Goal: Information Seeking & Learning: Check status

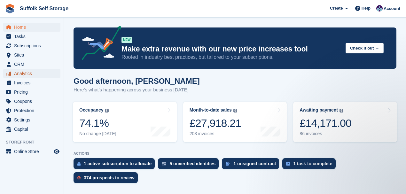
click at [22, 74] on span "Analytics" at bounding box center [33, 73] width 38 height 9
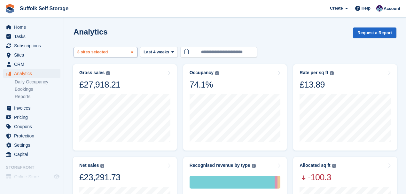
click at [121, 50] on div "Sizewell Self Storage 2 sites selected 3 sites selected" at bounding box center [106, 52] width 64 height 11
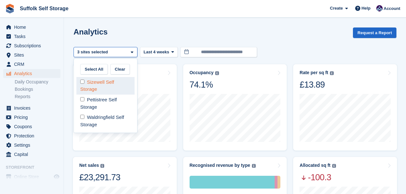
click at [88, 82] on div "Sizewell Self Storage" at bounding box center [105, 86] width 58 height 18
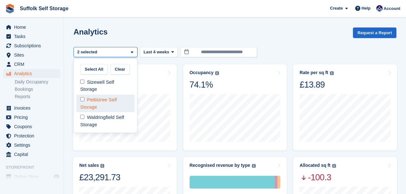
click at [92, 102] on div "Pettistree Self Storage" at bounding box center [105, 104] width 58 height 18
select select "****"
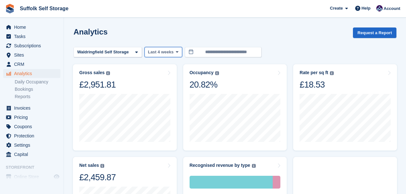
click at [176, 51] on icon at bounding box center [177, 52] width 3 height 4
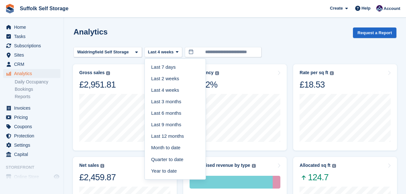
drag, startPoint x: 165, startPoint y: 114, endPoint x: 164, endPoint y: 106, distance: 7.7
click at [165, 114] on link "Last 6 months" at bounding box center [175, 113] width 56 height 12
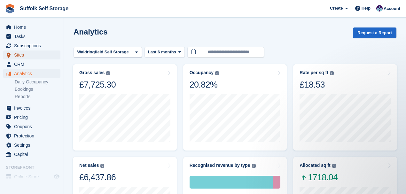
click at [18, 54] on span "Sites" at bounding box center [33, 55] width 38 height 9
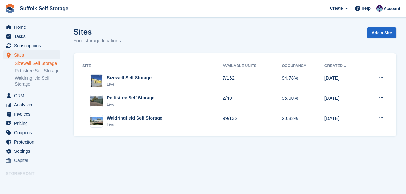
click at [29, 65] on link "Sizewell Self Storage" at bounding box center [38, 63] width 46 height 6
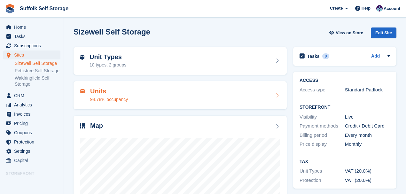
click at [114, 95] on div "Units 94.78% occupancy" at bounding box center [109, 95] width 38 height 15
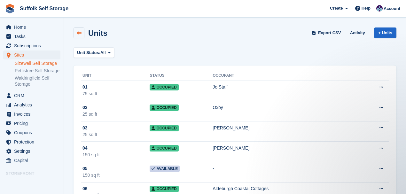
click at [78, 35] on icon at bounding box center [79, 33] width 5 height 5
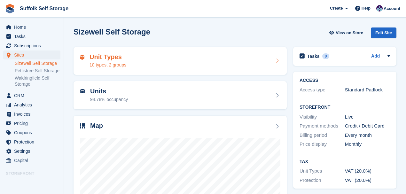
click at [122, 62] on div "10 types, 2 groups" at bounding box center [108, 65] width 37 height 7
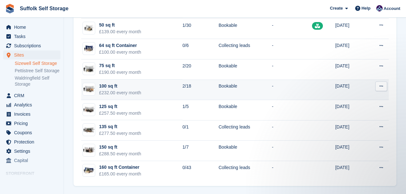
scroll to position [88, 0]
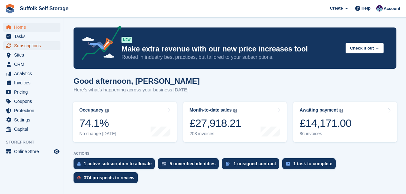
click at [24, 46] on span "Subscriptions" at bounding box center [33, 45] width 38 height 9
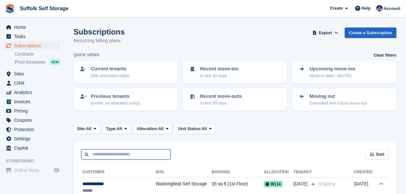
click at [116, 153] on input "text" at bounding box center [126, 154] width 90 height 11
type input "****"
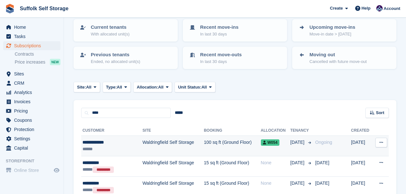
scroll to position [43, 0]
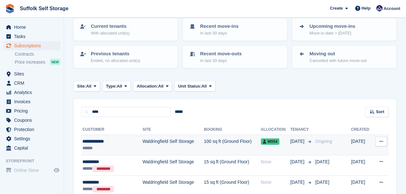
click at [113, 143] on div "**********" at bounding box center [107, 141] width 50 height 7
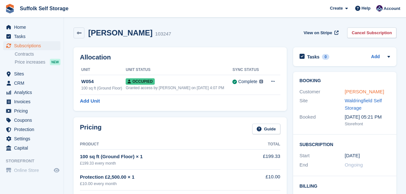
click at [353, 92] on link "[PERSON_NAME]" at bounding box center [364, 91] width 39 height 5
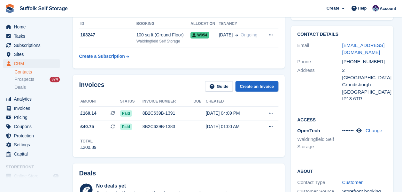
scroll to position [64, 0]
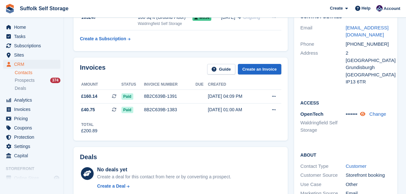
click at [365, 112] on icon at bounding box center [362, 114] width 5 height 5
